Goal: Obtain resource: Download file/media

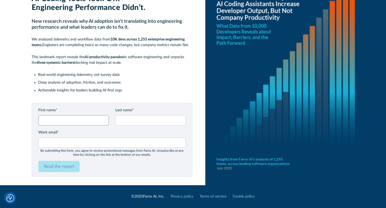
click at [85, 123] on input "First name *" at bounding box center [73, 120] width 70 height 10
type input "[PERSON_NAME]"
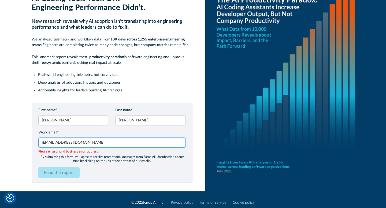
click at [79, 143] on input "[EMAIL_ADDRESS][DOMAIN_NAME]" at bounding box center [111, 142] width 147 height 10
type input "н"
type input "[EMAIL_ADDRESS][DOMAIN_NAME]"
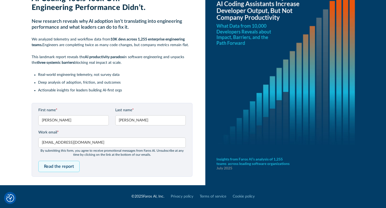
click at [69, 171] on input "Read the report" at bounding box center [58, 166] width 41 height 11
